Goal: Task Accomplishment & Management: Use online tool/utility

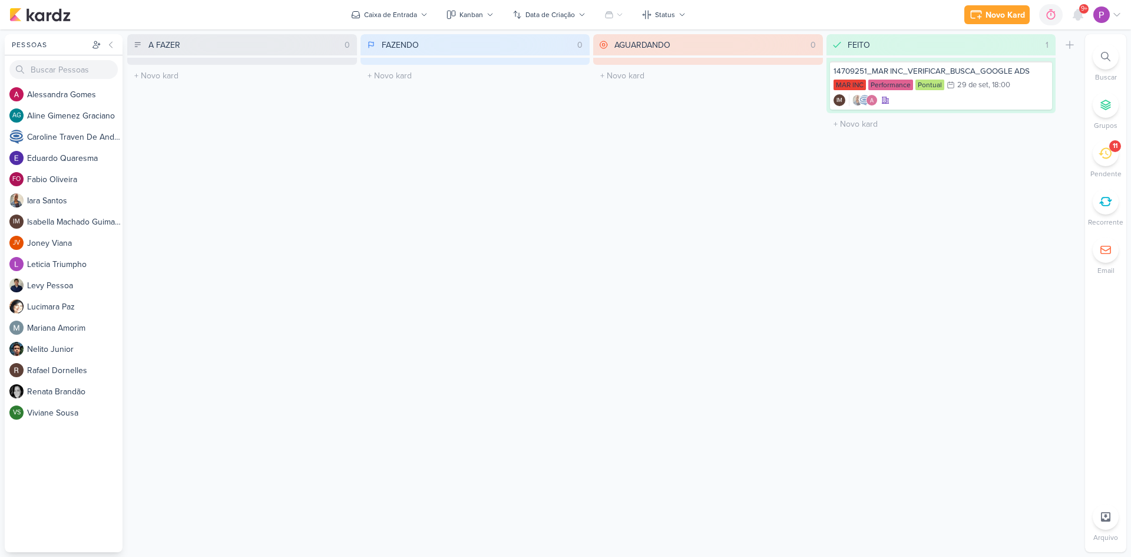
click at [1104, 161] on div "11" at bounding box center [1105, 153] width 26 height 26
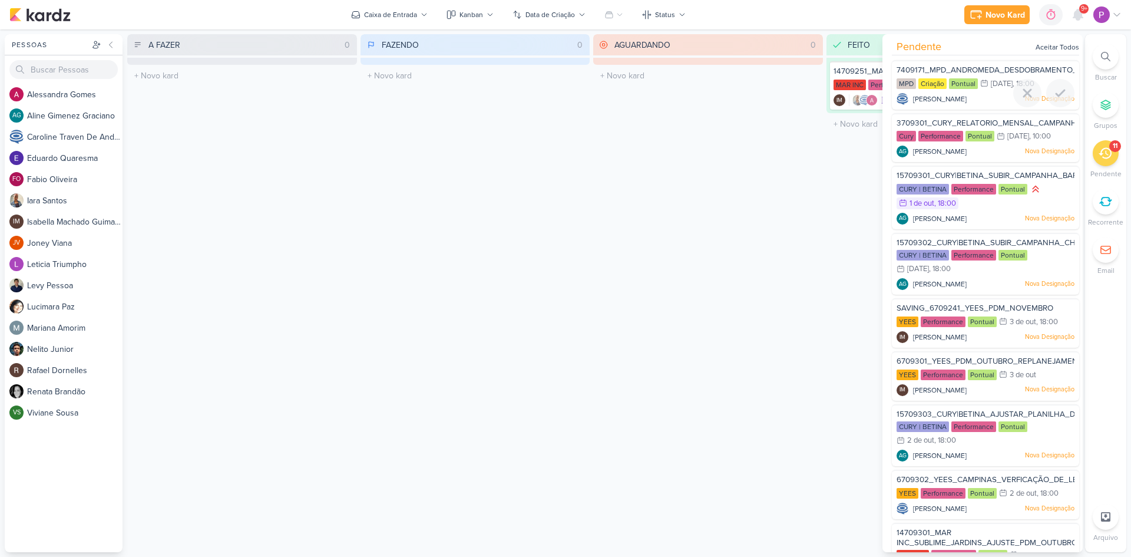
click at [963, 66] on span "7409171_MPD_ANDROMEDA_DESDOBRAMENTO_PLANTAS" at bounding box center [1003, 69] width 215 height 9
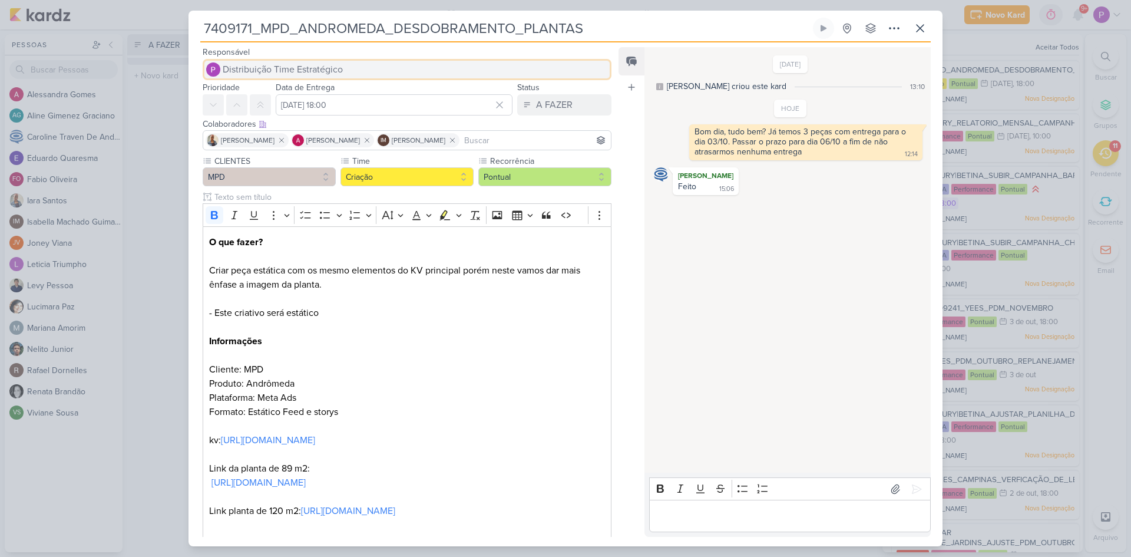
click at [266, 68] on span "Distribuição Time Estratégico" at bounding box center [283, 69] width 120 height 14
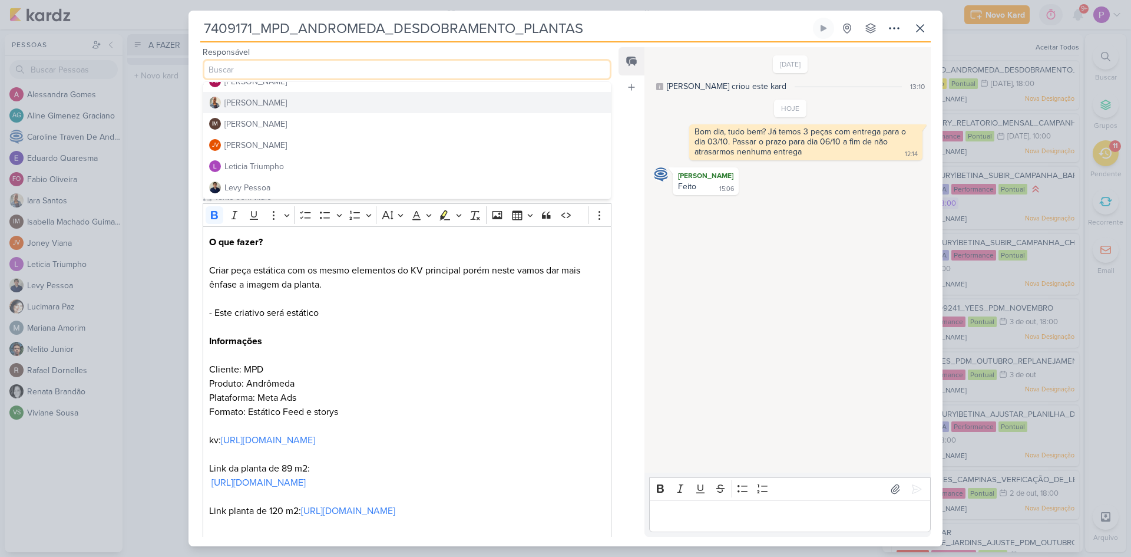
scroll to position [118, 0]
click at [260, 148] on div "[PERSON_NAME]" at bounding box center [255, 144] width 62 height 12
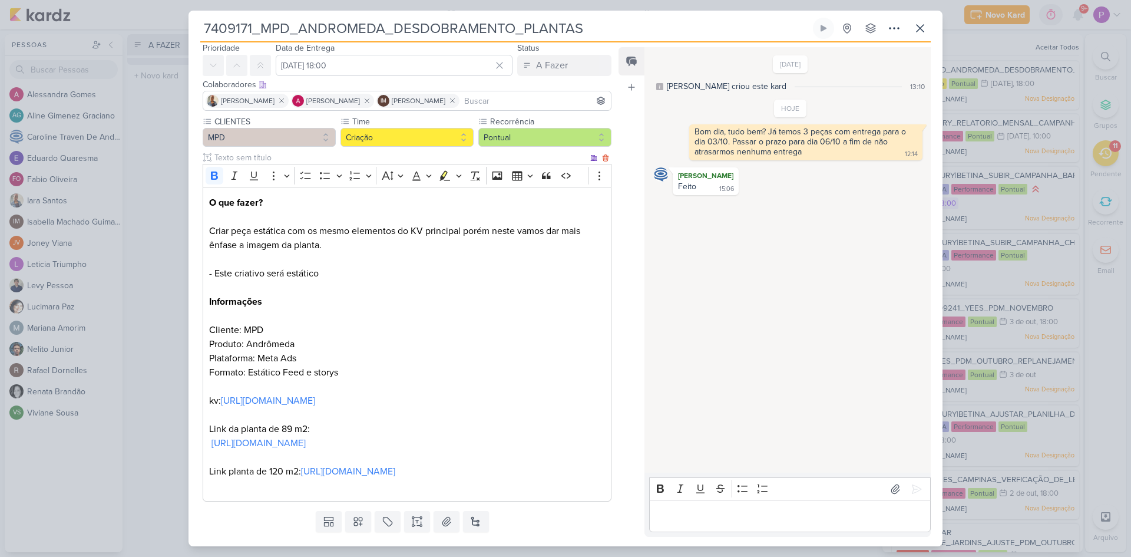
scroll to position [84, 0]
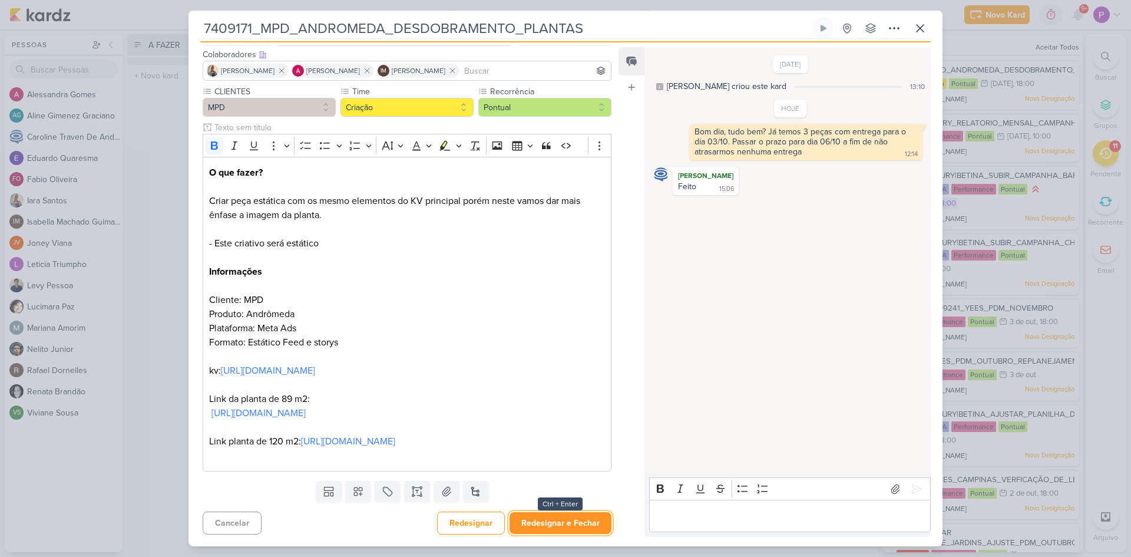
click at [582, 522] on button "Redesignar e Fechar" at bounding box center [560, 523] width 102 height 22
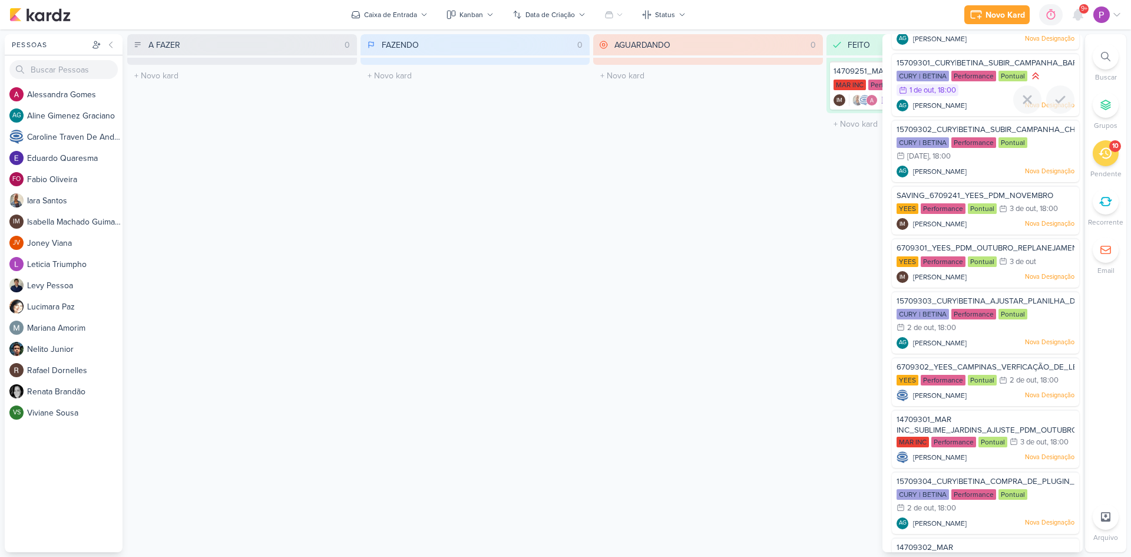
scroll to position [111, 0]
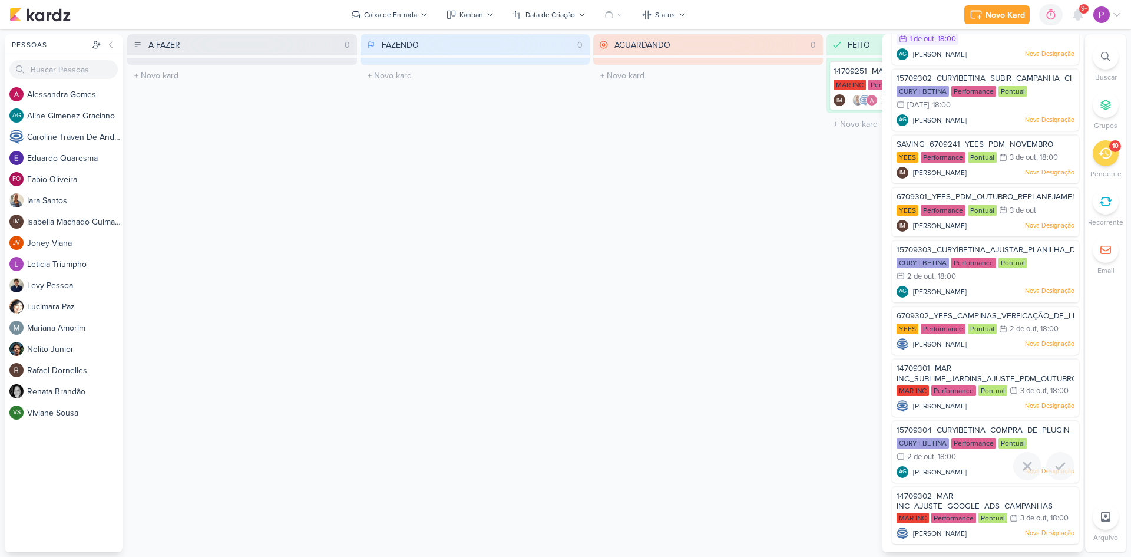
click at [964, 430] on span "15709304_CURY|BETINA_COMPRA_DE_PLUGIN_FORMULÁRIO" at bounding box center [1009, 429] width 226 height 9
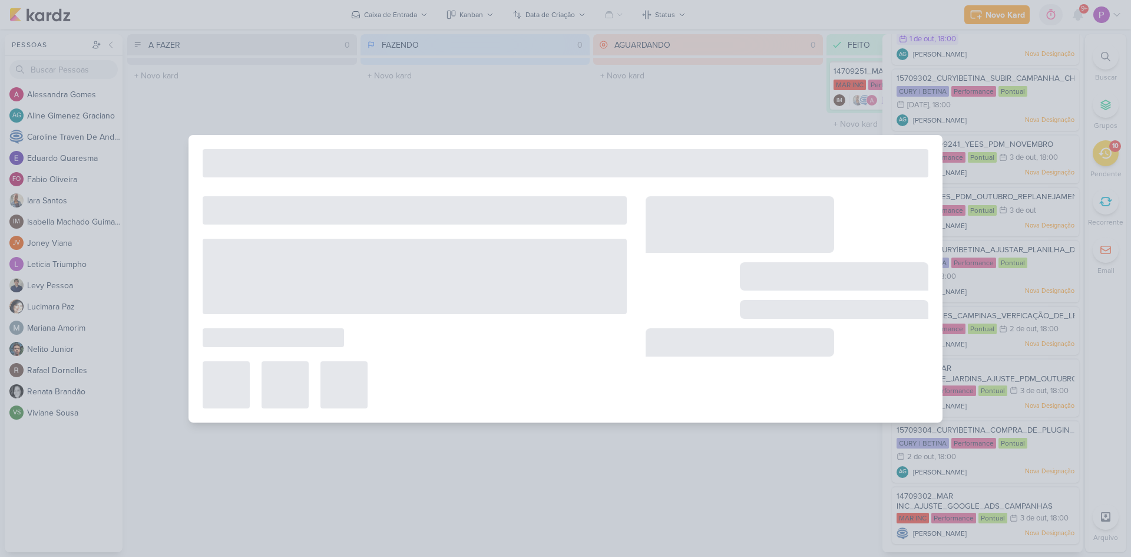
type input "15709304_CURY|BETINA_COMPRA_DE_PLUGIN_FORMULÁRIO"
type input "2 de outubro de 2025 às 18:00"
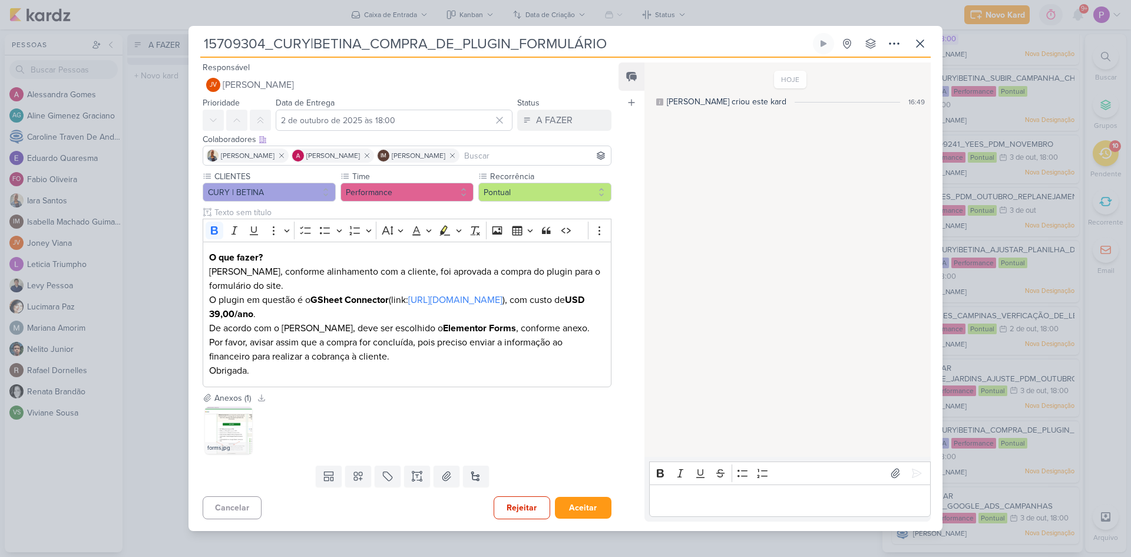
scroll to position [0, 0]
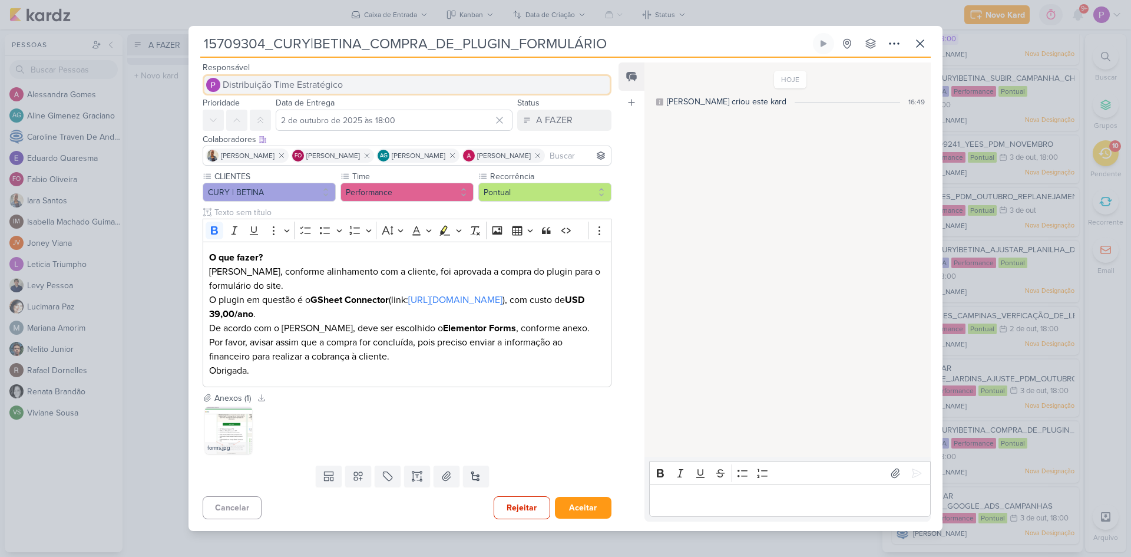
click at [297, 79] on span "Distribuição Time Estratégico" at bounding box center [283, 85] width 120 height 14
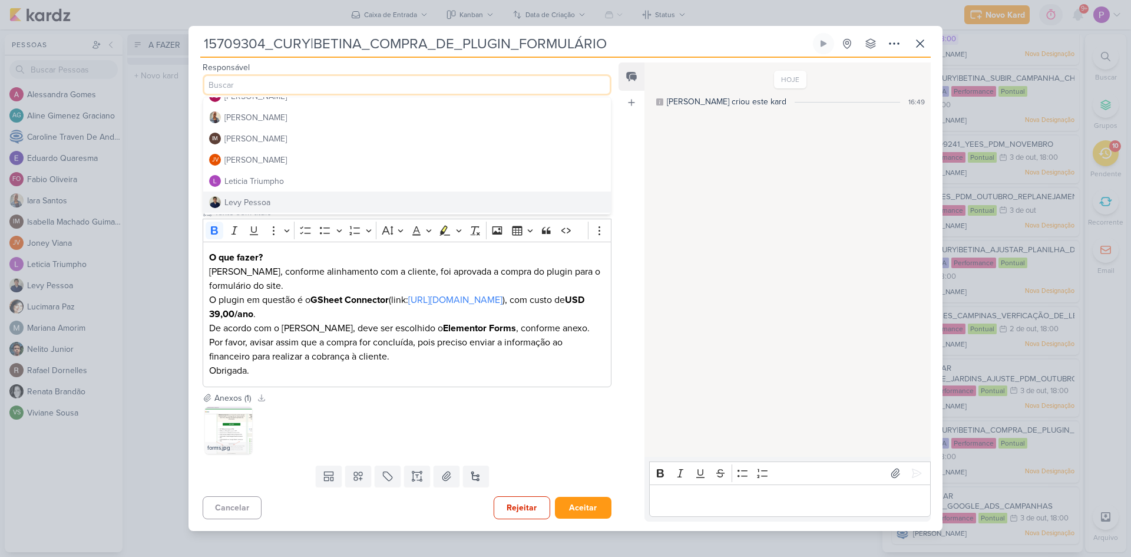
click at [274, 201] on button "Levy Pessoa" at bounding box center [407, 201] width 408 height 21
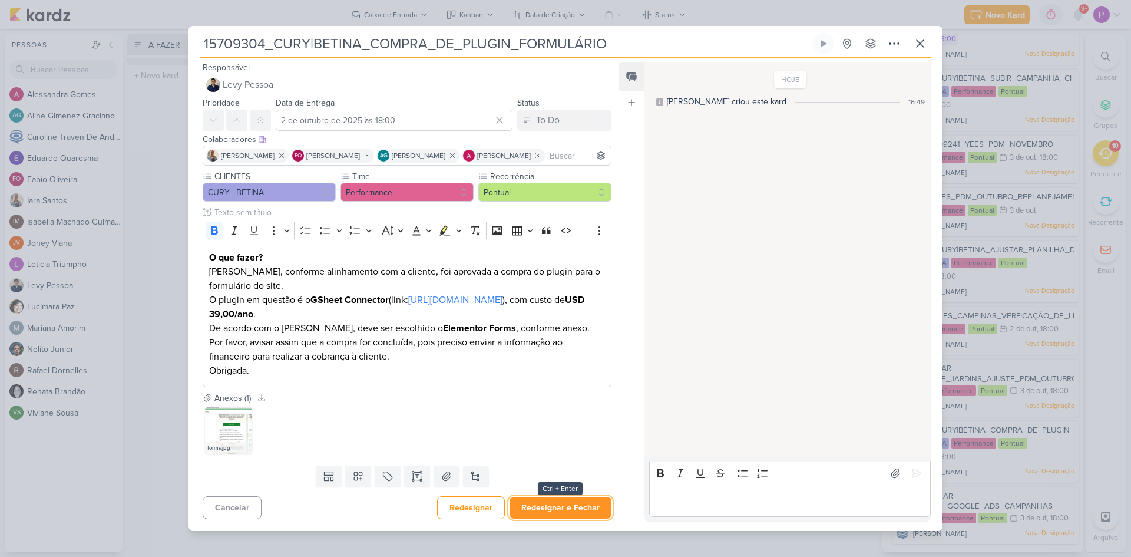
click at [561, 508] on button "Redesignar e Fechar" at bounding box center [560, 507] width 102 height 22
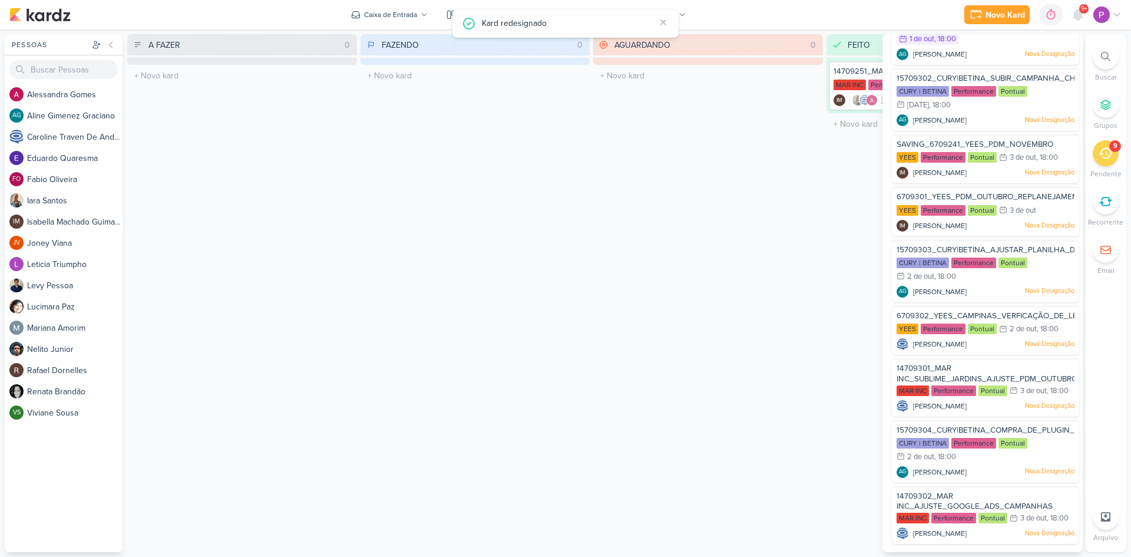
scroll to position [46, 0]
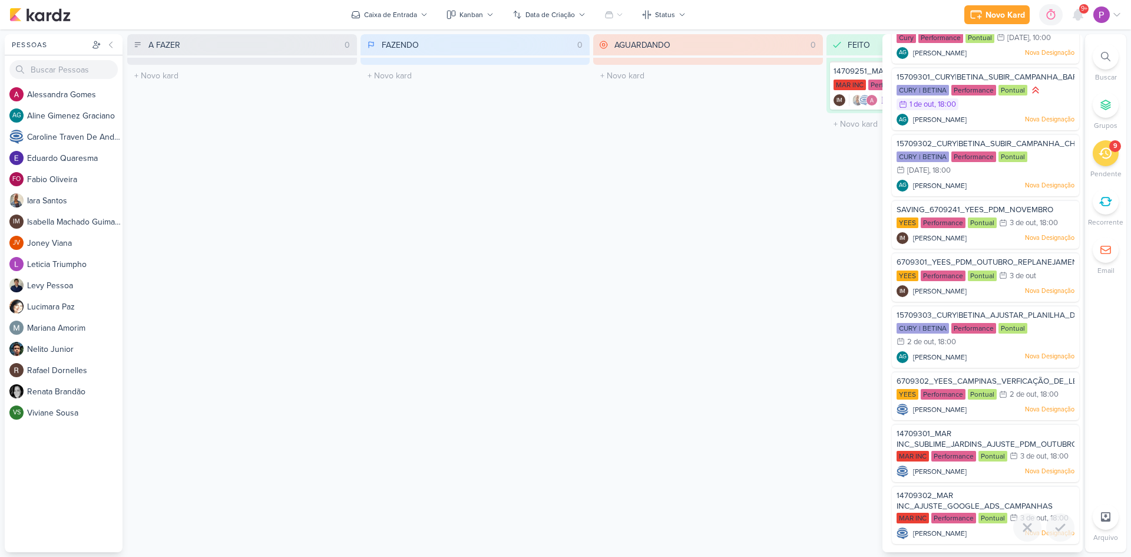
click at [967, 498] on div "14709302_MAR INC_AJUSTE_GOOGLE_ADS_CAMPANHAS" at bounding box center [985, 501] width 178 height 22
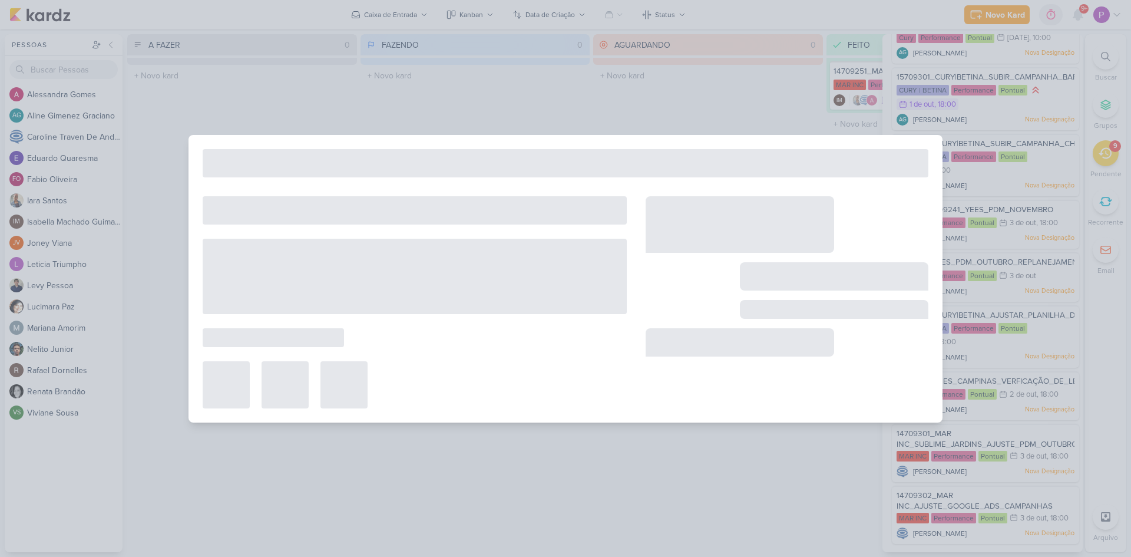
type input "14709302_MAR INC_AJUSTE_GOOGLE_ADS_CAMPANHAS"
type input "3 de outubro de 2025 às 18:00"
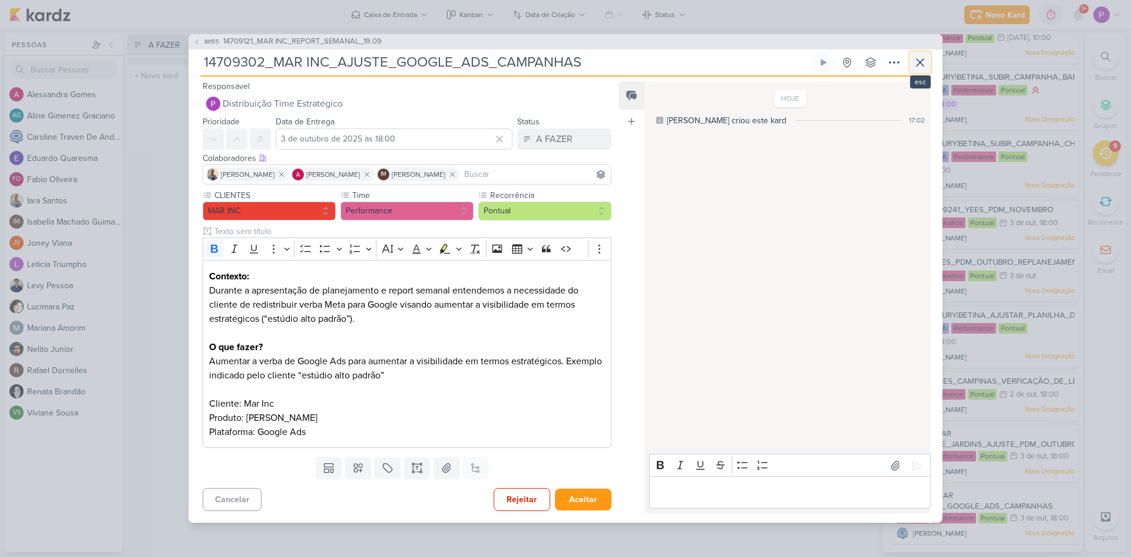
click at [918, 60] on icon at bounding box center [919, 62] width 7 height 7
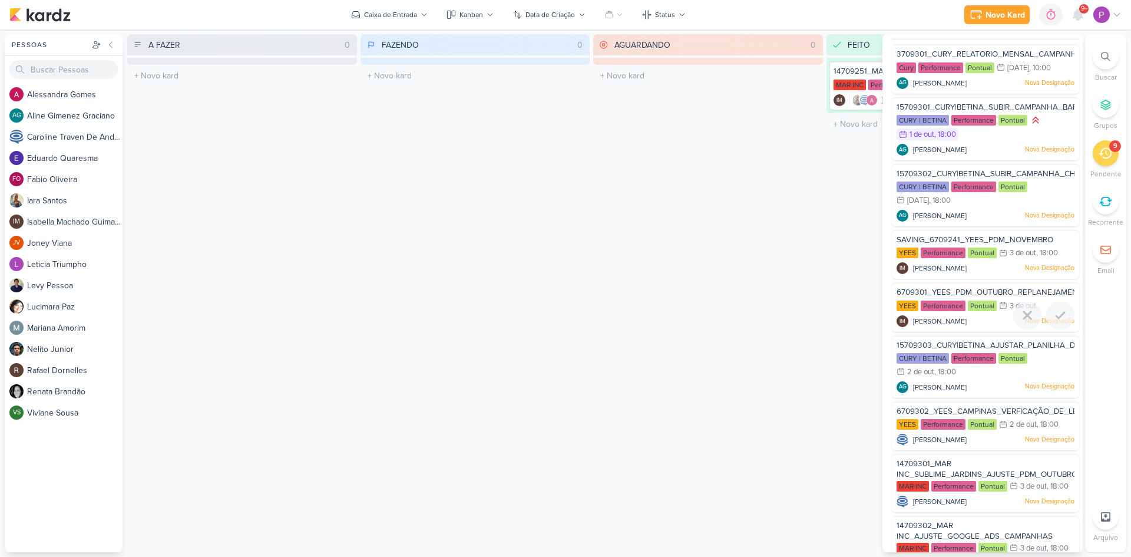
scroll to position [0, 0]
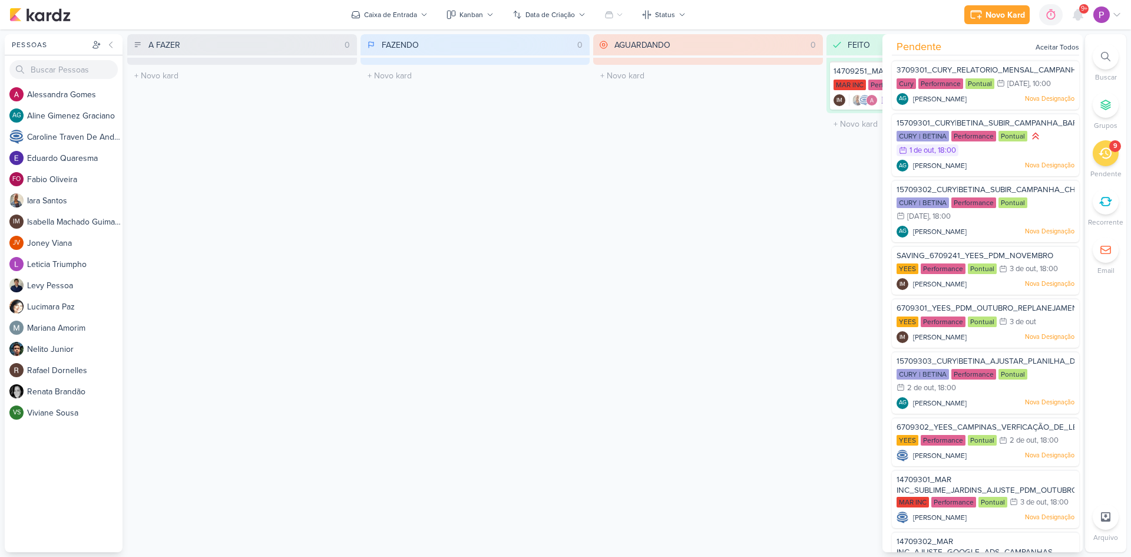
click at [718, 217] on div "AGUARDANDO 0 Mover Para Esquerda Mover Para Direita [GEOGRAPHIC_DATA] O título …" at bounding box center [708, 293] width 230 height 518
